Goal: Information Seeking & Learning: Learn about a topic

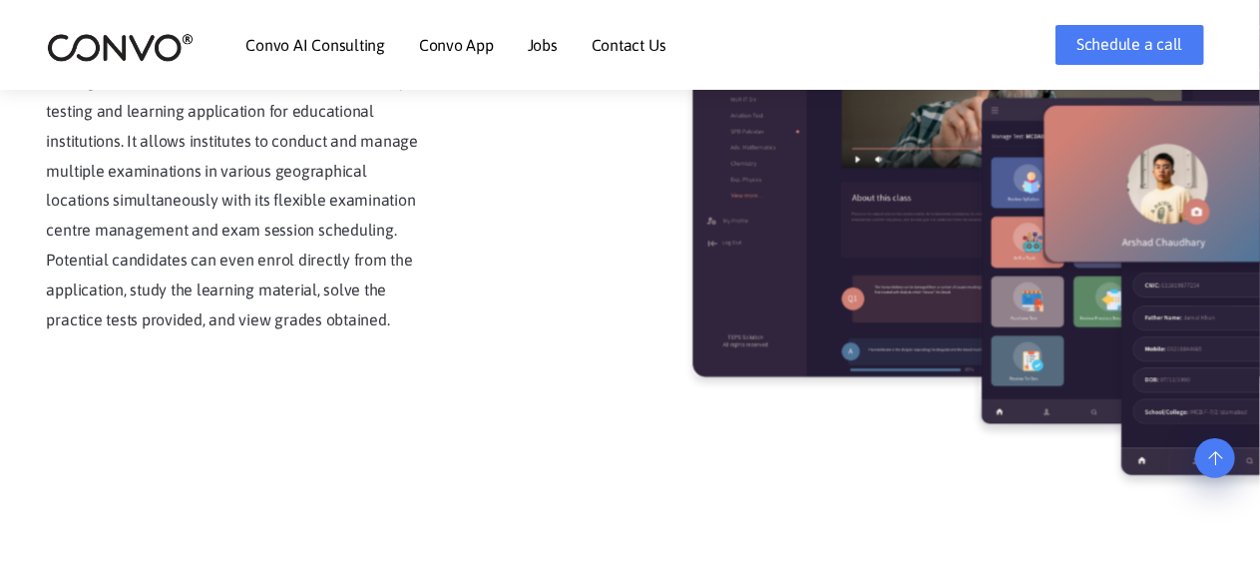
scroll to position [3405, 0]
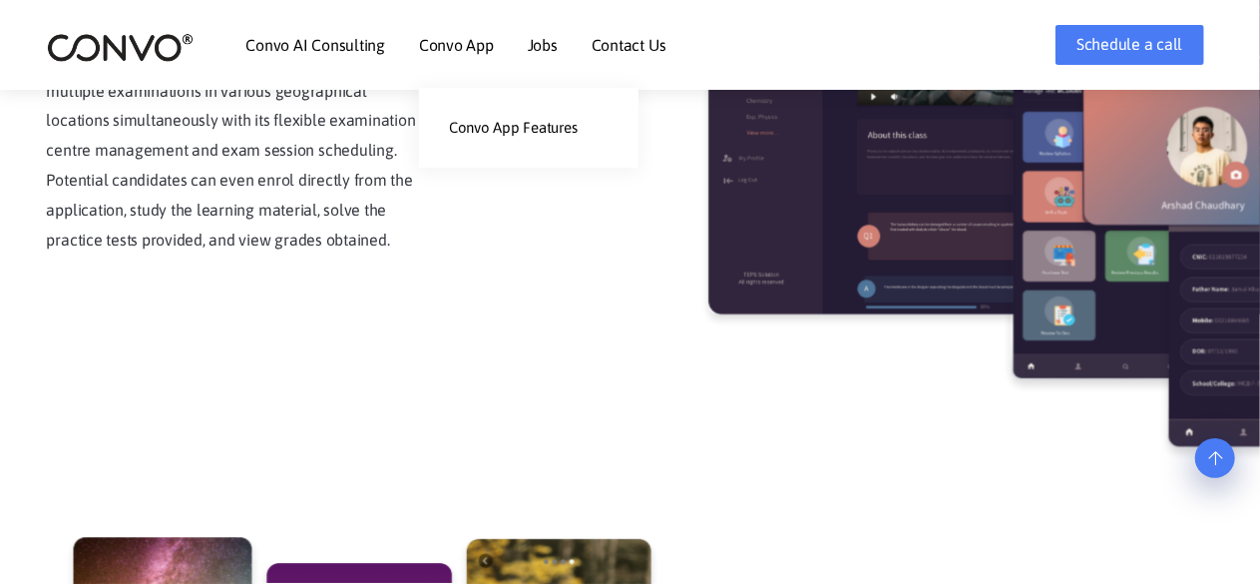
click at [477, 52] on link "Convo App" at bounding box center [456, 45] width 75 height 16
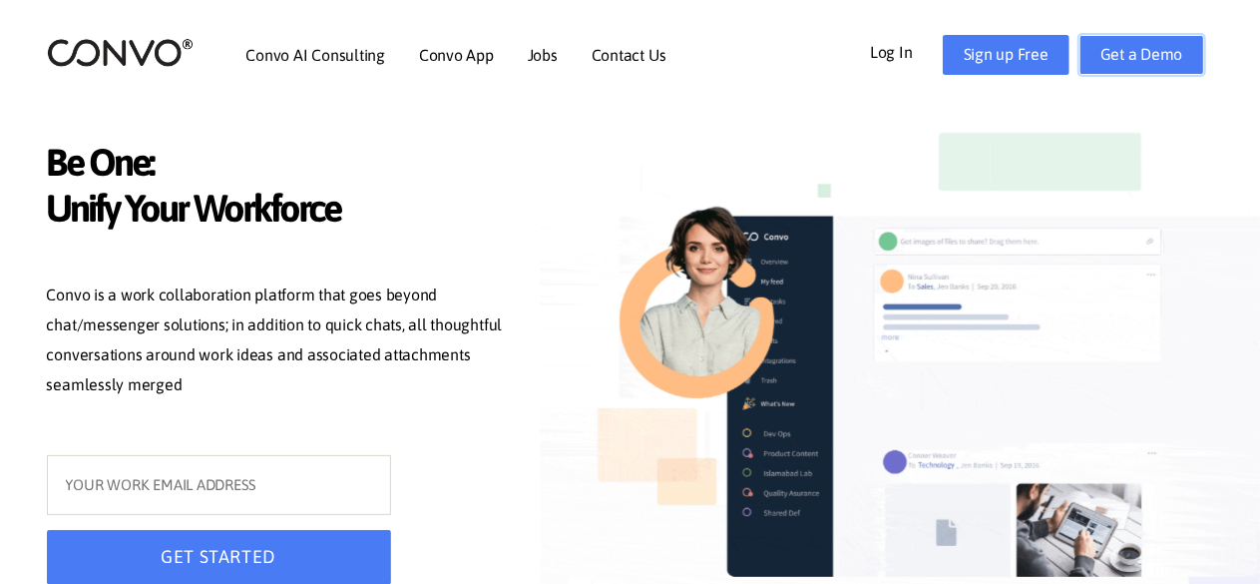
click at [1096, 67] on link "Get a Demo" at bounding box center [1142, 55] width 125 height 40
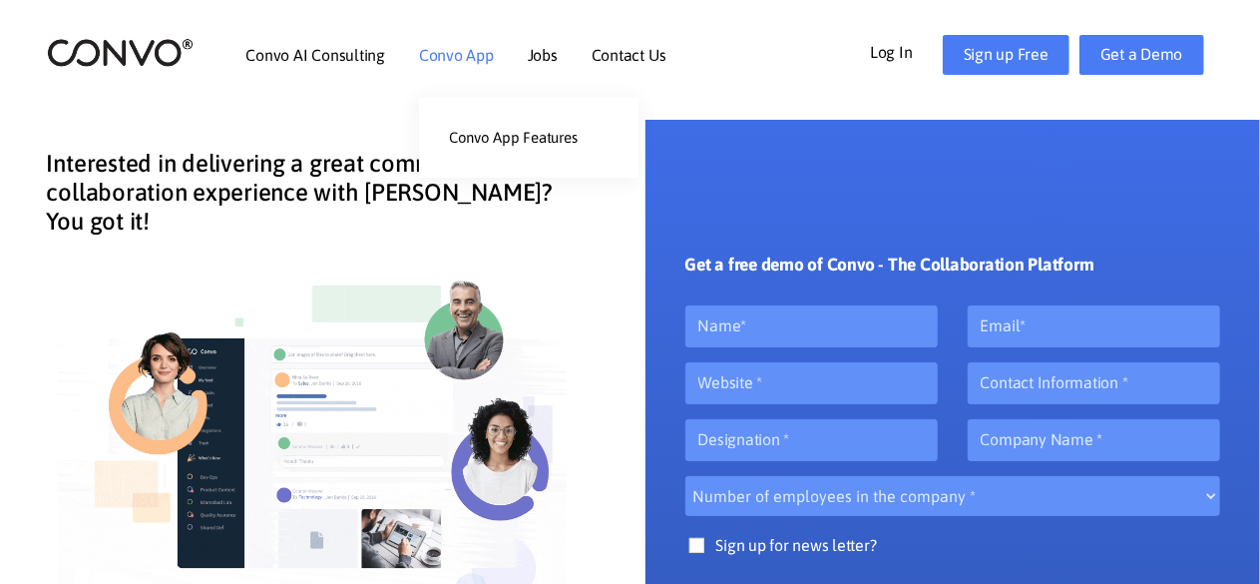
click at [452, 55] on link "Convo App" at bounding box center [456, 55] width 75 height 16
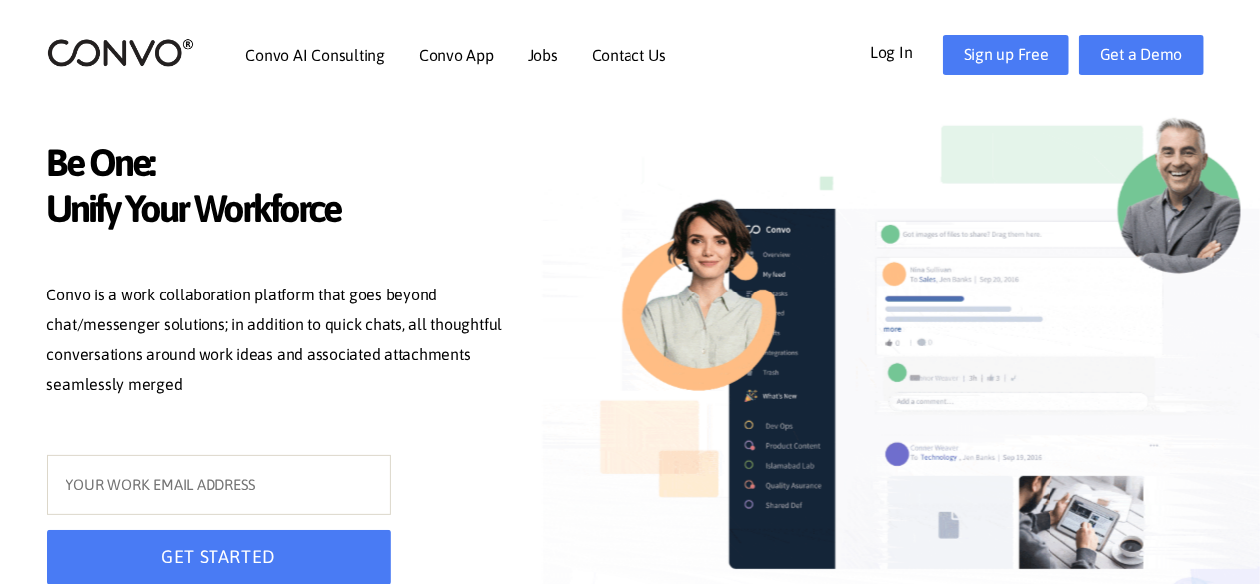
click at [796, 218] on img at bounding box center [941, 401] width 798 height 620
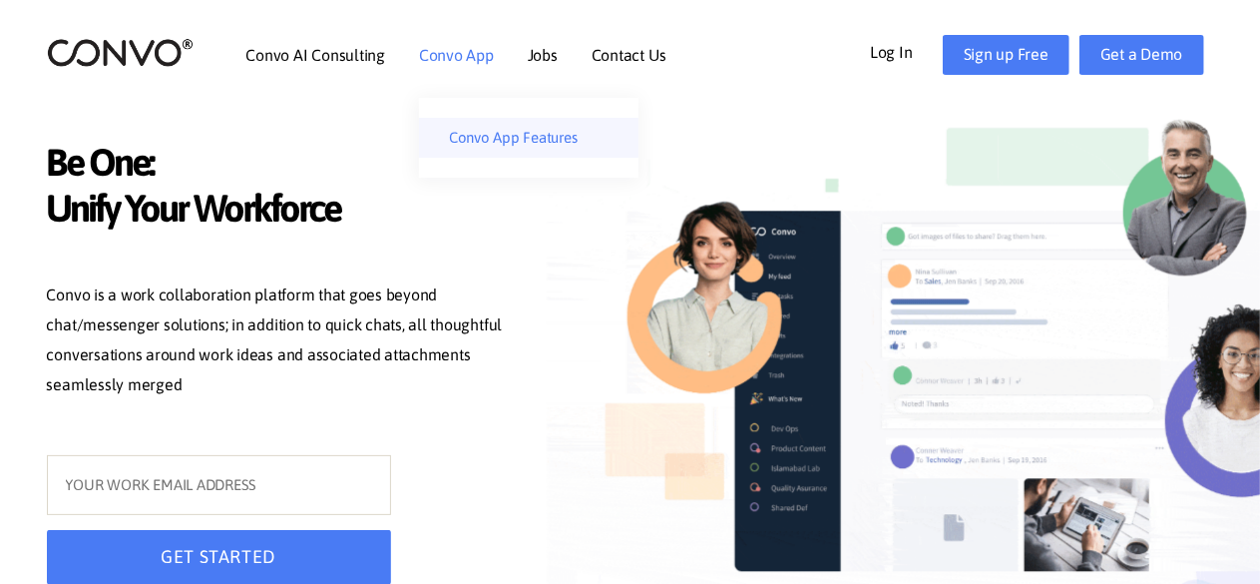
click at [501, 143] on link "Convo App Features" at bounding box center [529, 138] width 220 height 40
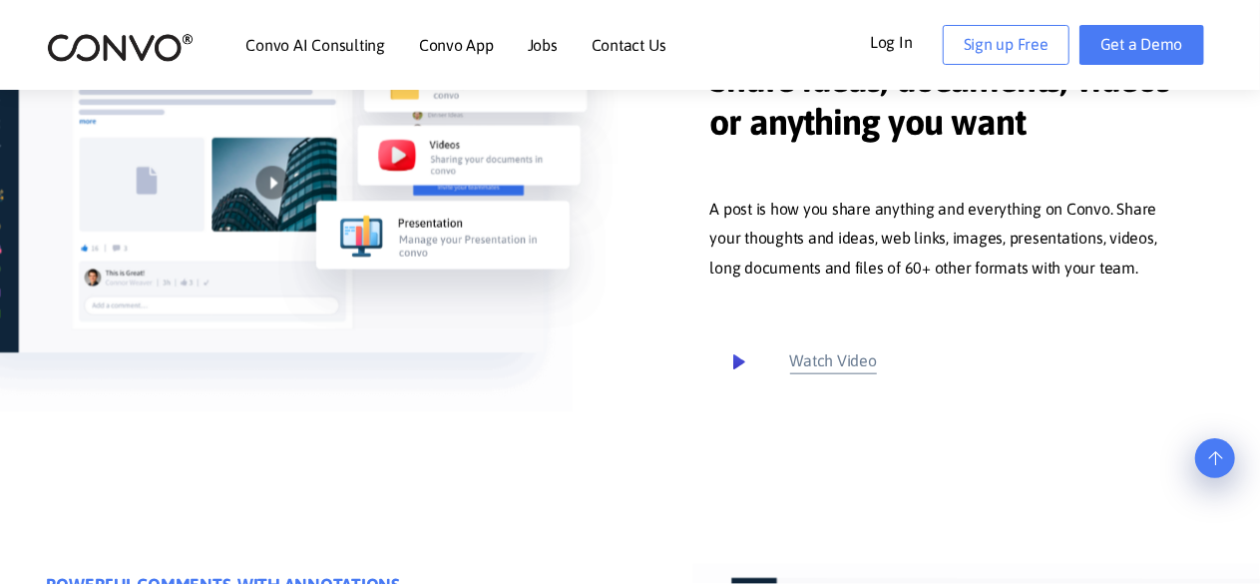
scroll to position [918, 0]
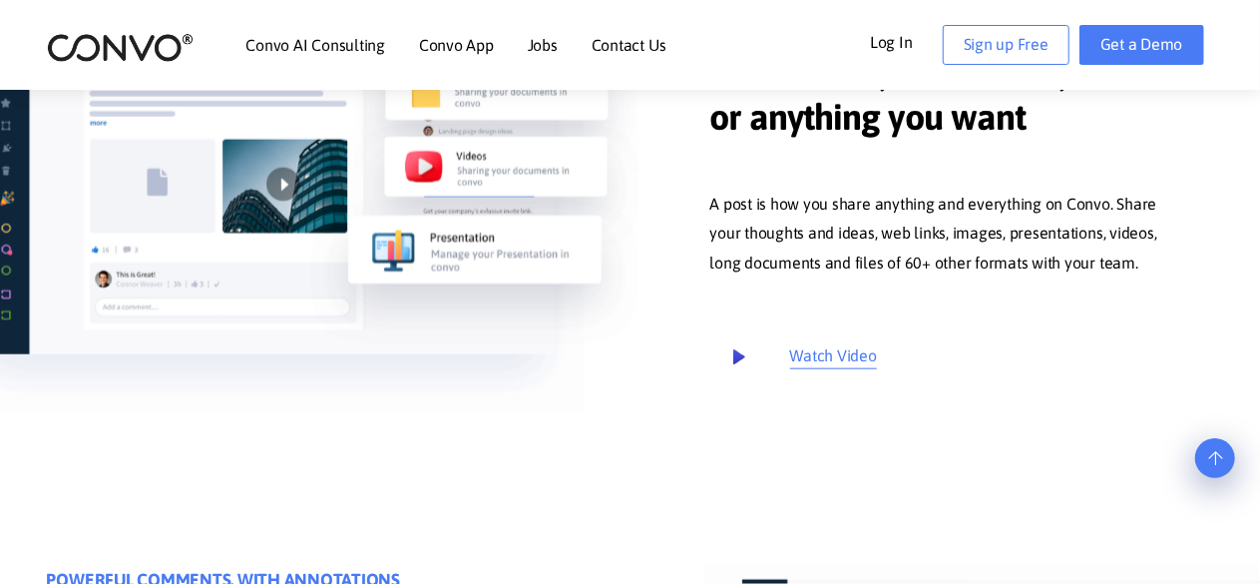
click at [738, 360] on icon at bounding box center [739, 357] width 42 height 42
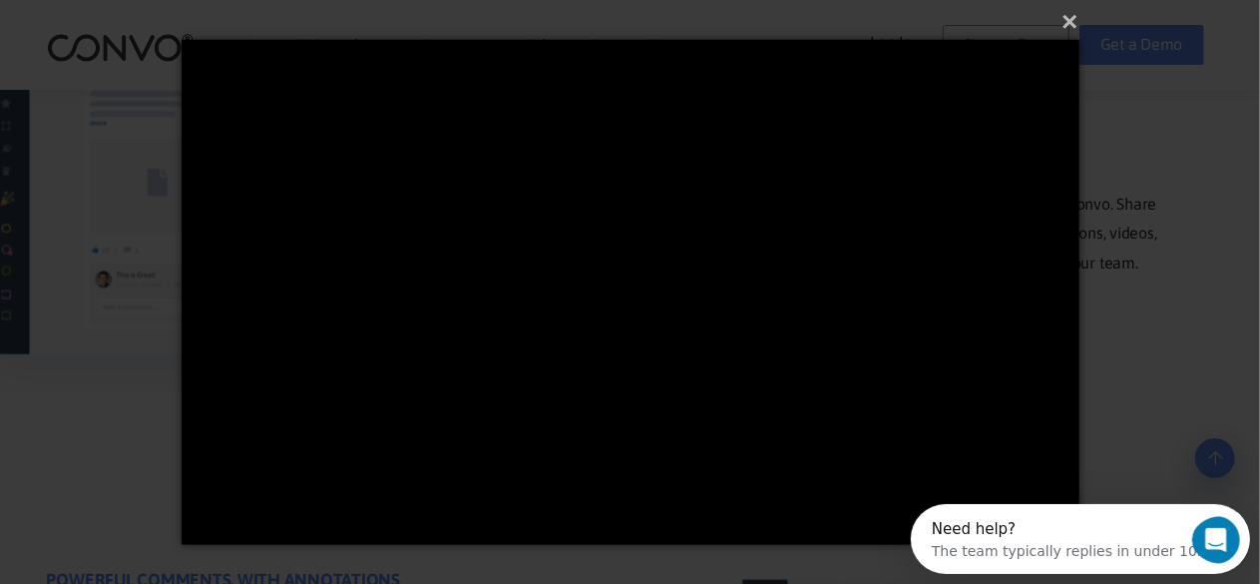
scroll to position [0, 0]
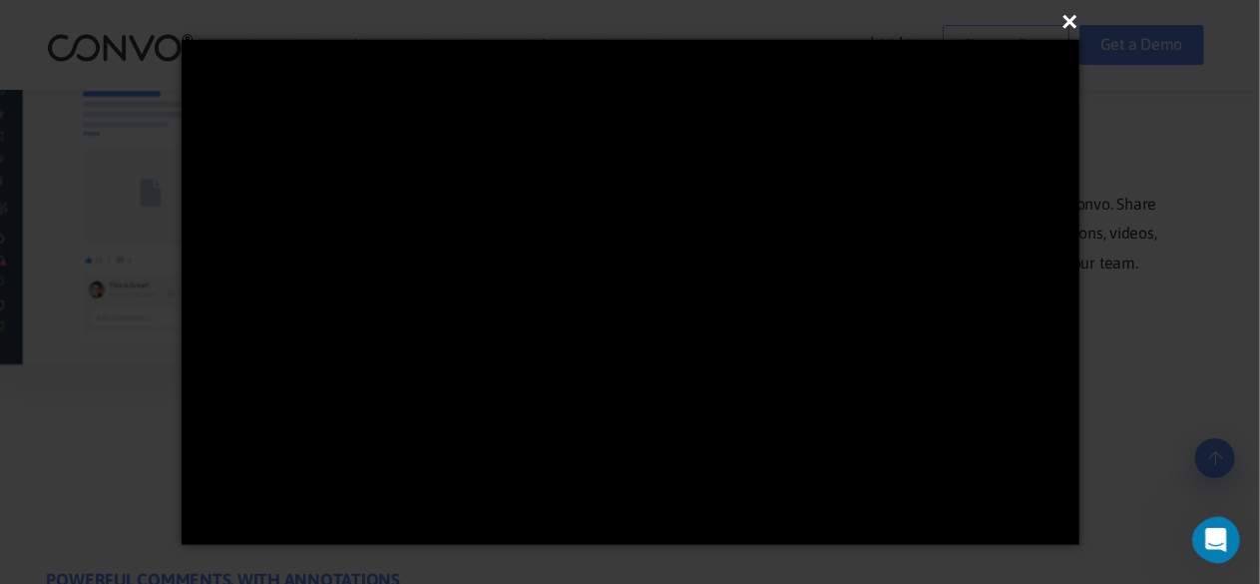
click at [1073, 11] on button "×" at bounding box center [637, 22] width 898 height 44
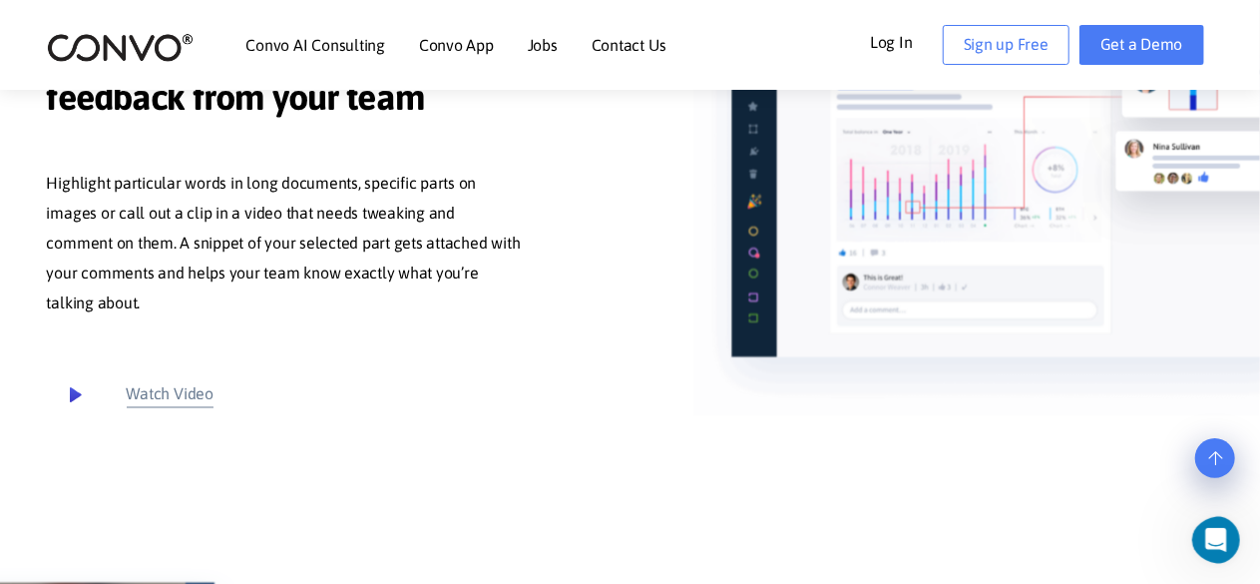
scroll to position [1501, 0]
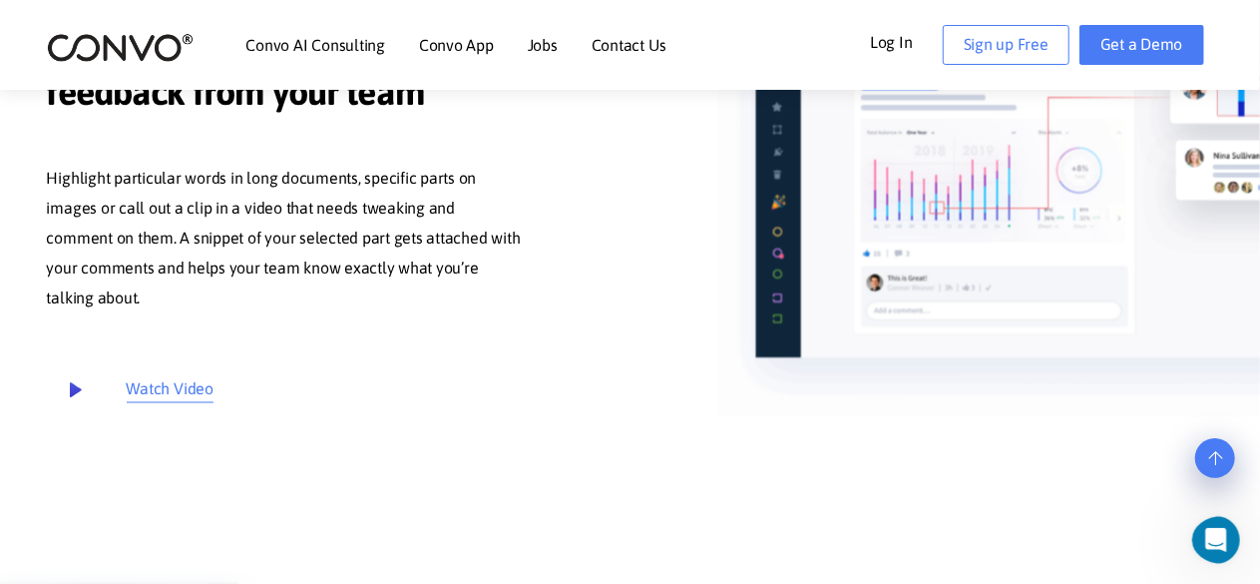
click at [69, 380] on icon at bounding box center [76, 391] width 42 height 42
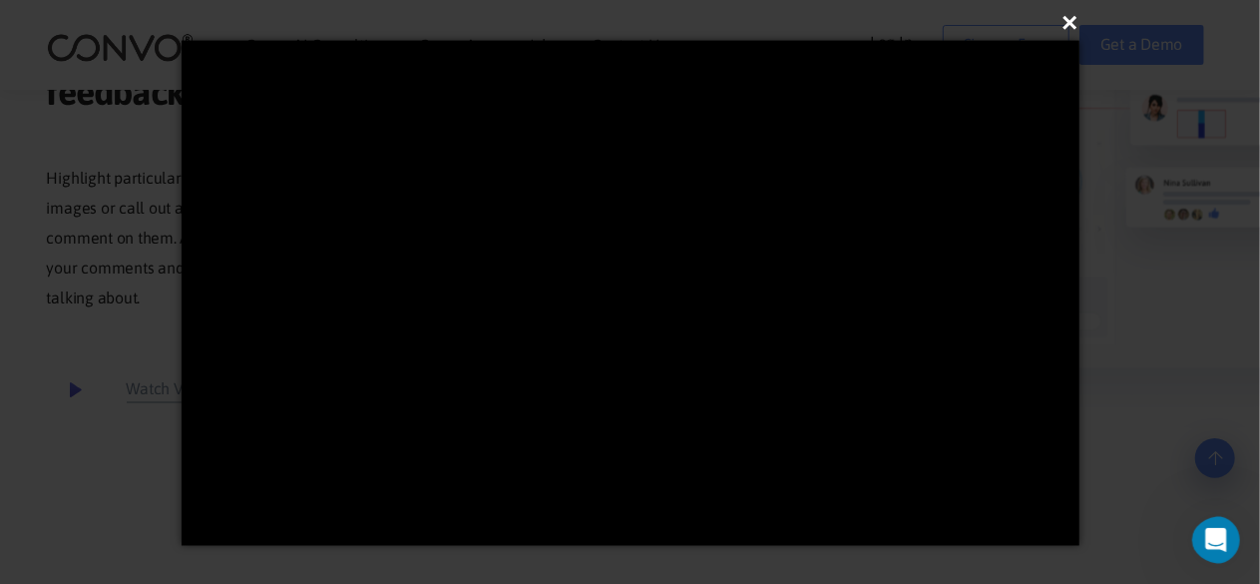
click at [1069, 19] on button "×" at bounding box center [637, 23] width 898 height 44
